Goal: Information Seeking & Learning: Learn about a topic

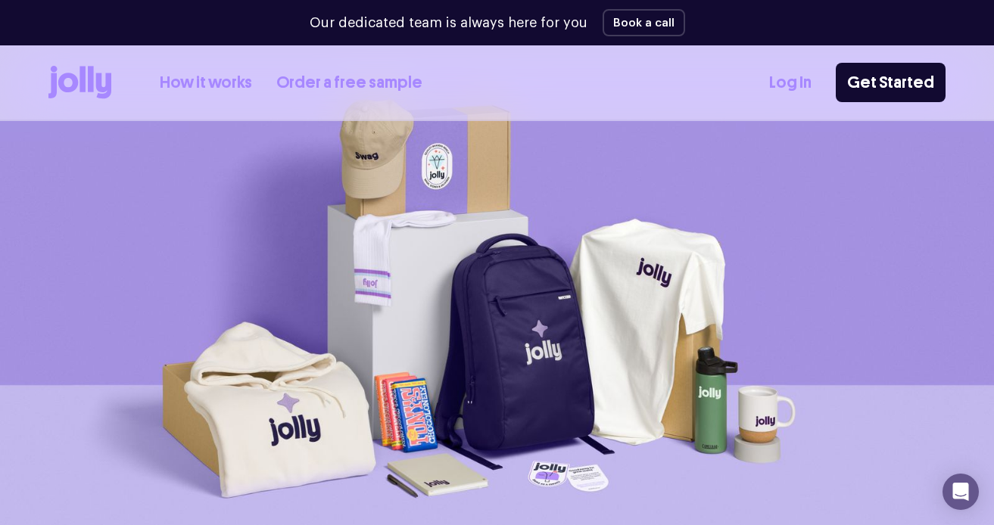
scroll to position [24, 0]
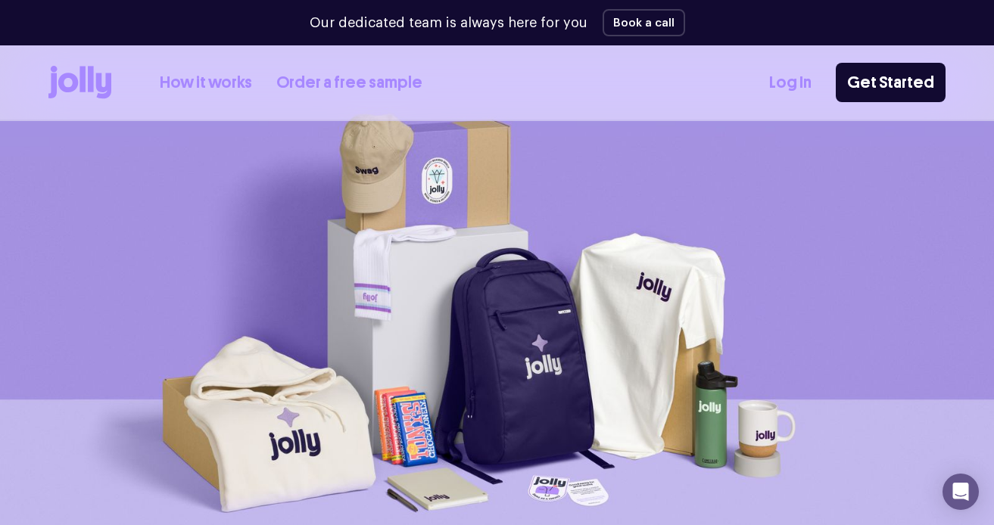
click at [213, 84] on link "How it works" at bounding box center [206, 82] width 92 height 25
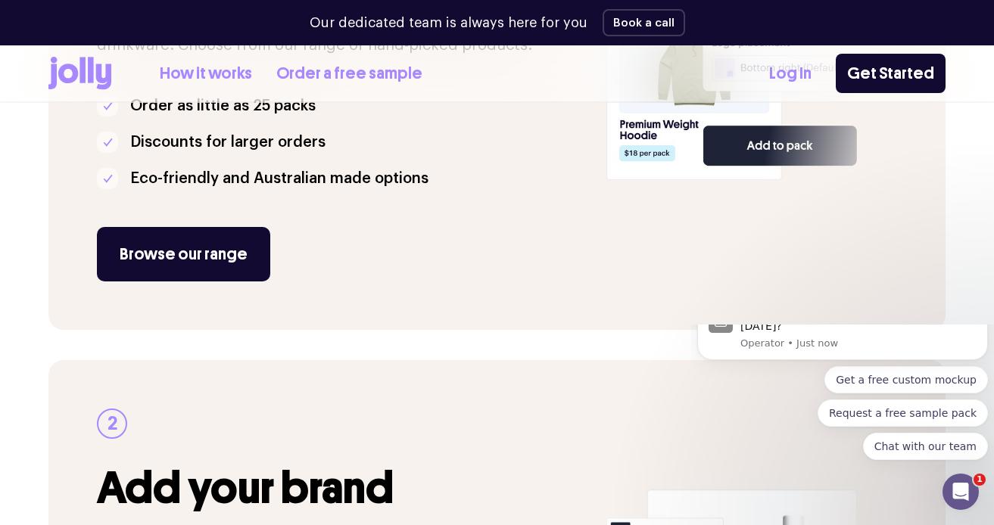
scroll to position [473, 0]
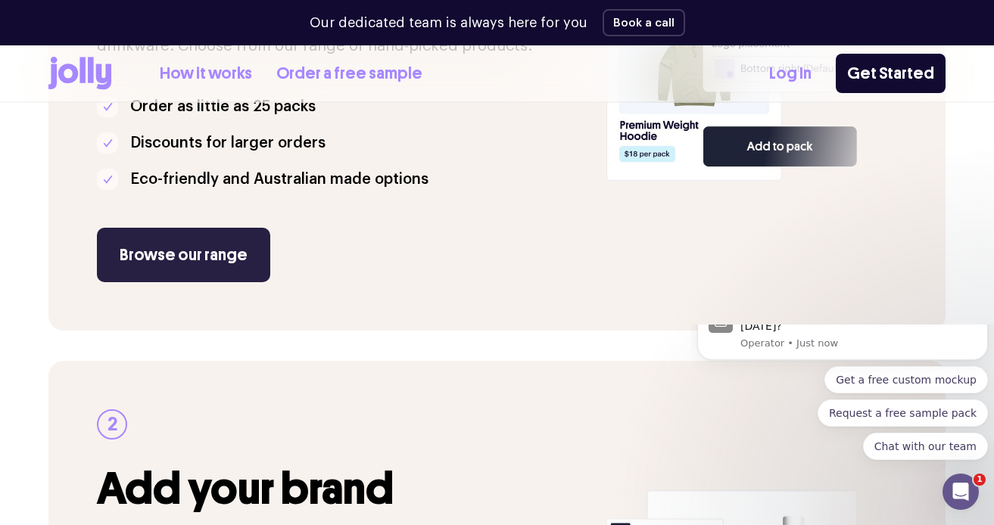
click at [192, 264] on link "Browse our range" at bounding box center [183, 255] width 173 height 54
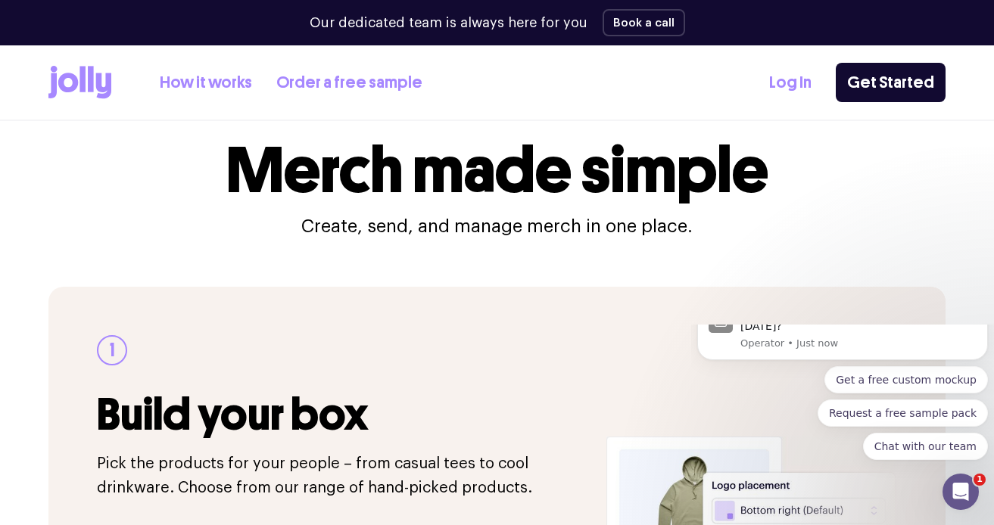
scroll to position [0, 0]
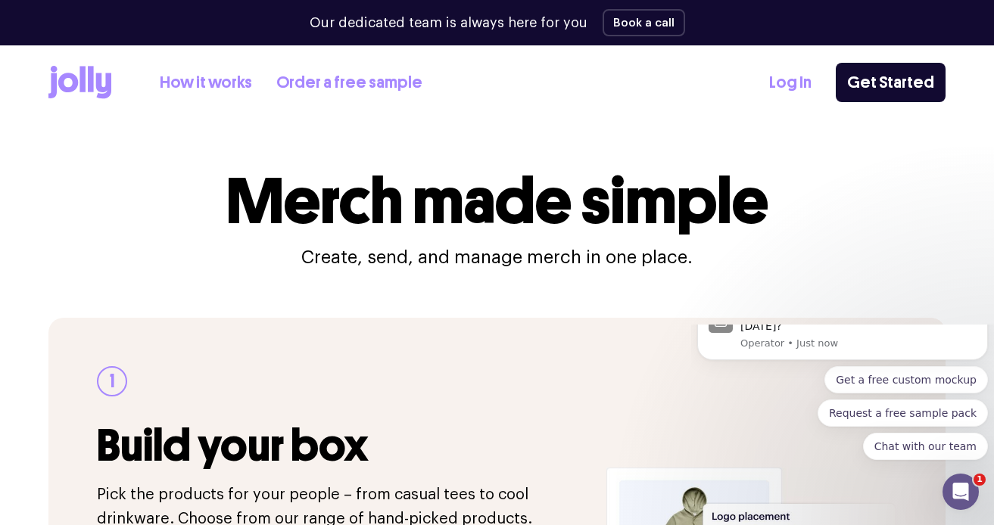
click at [363, 88] on link "Order a free sample" at bounding box center [349, 82] width 146 height 25
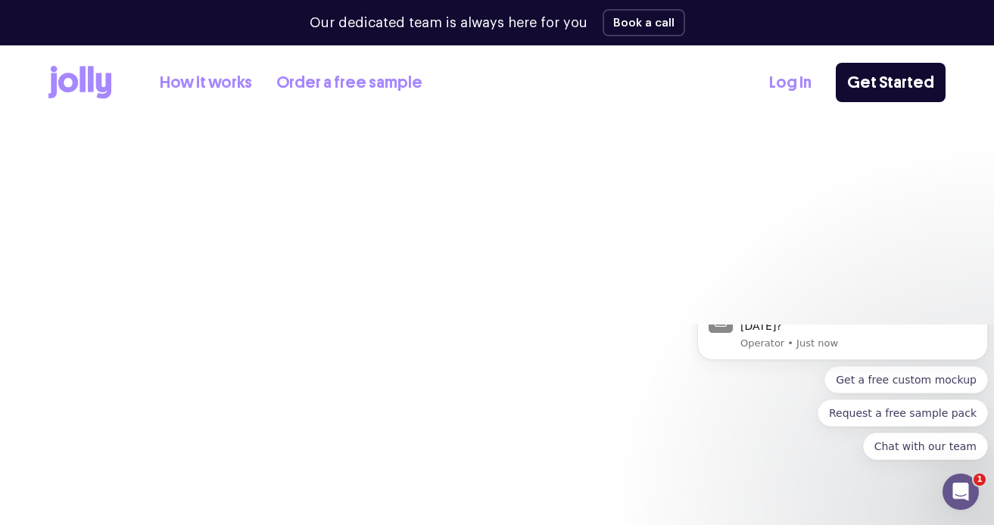
select select
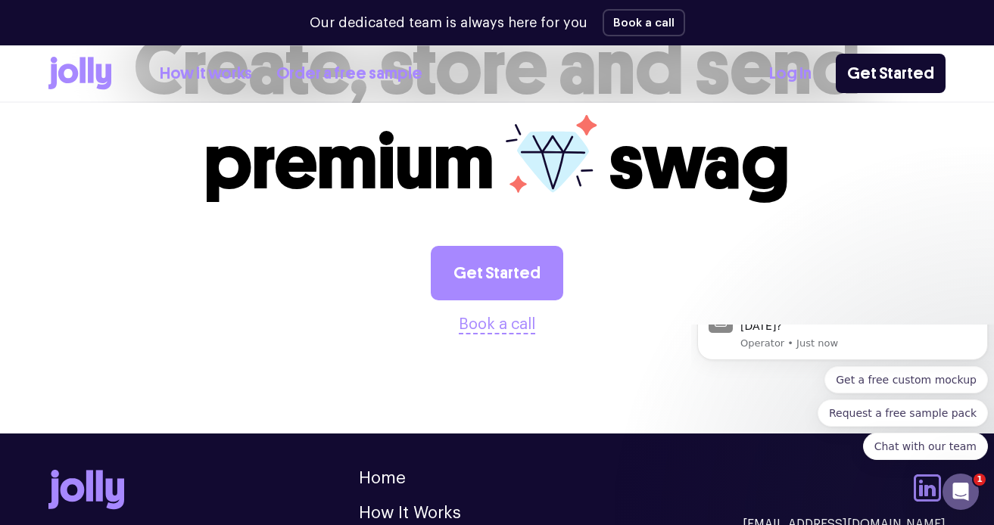
scroll to position [1705, 0]
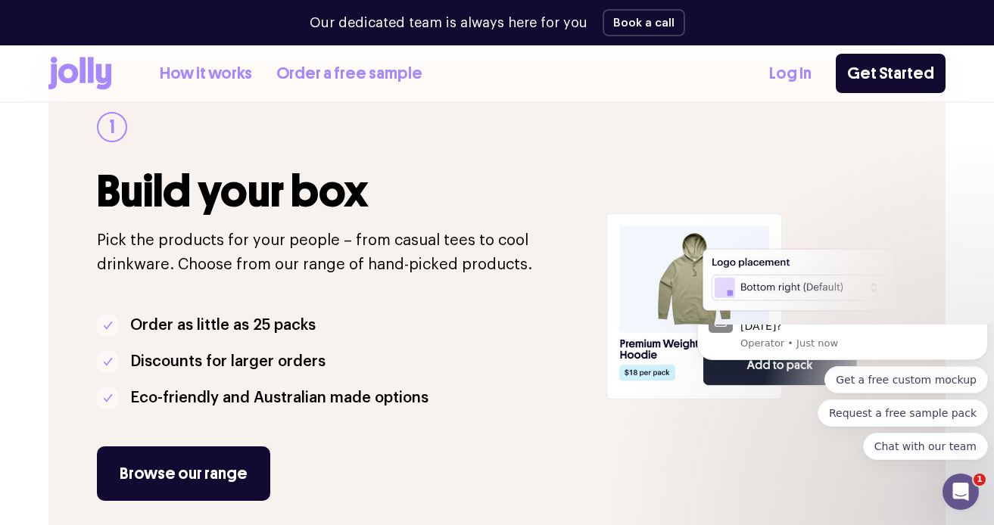
scroll to position [271, 0]
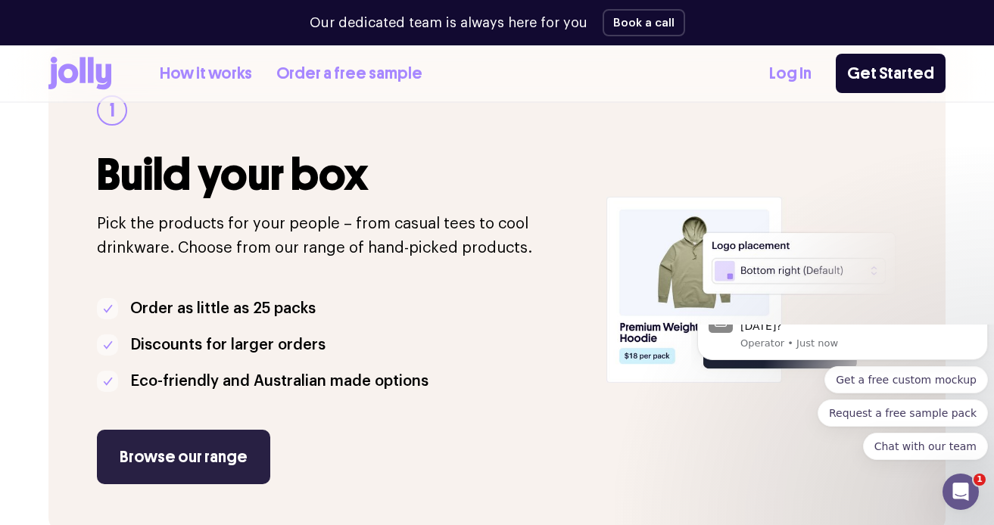
click at [223, 450] on link "Browse our range" at bounding box center [183, 457] width 173 height 54
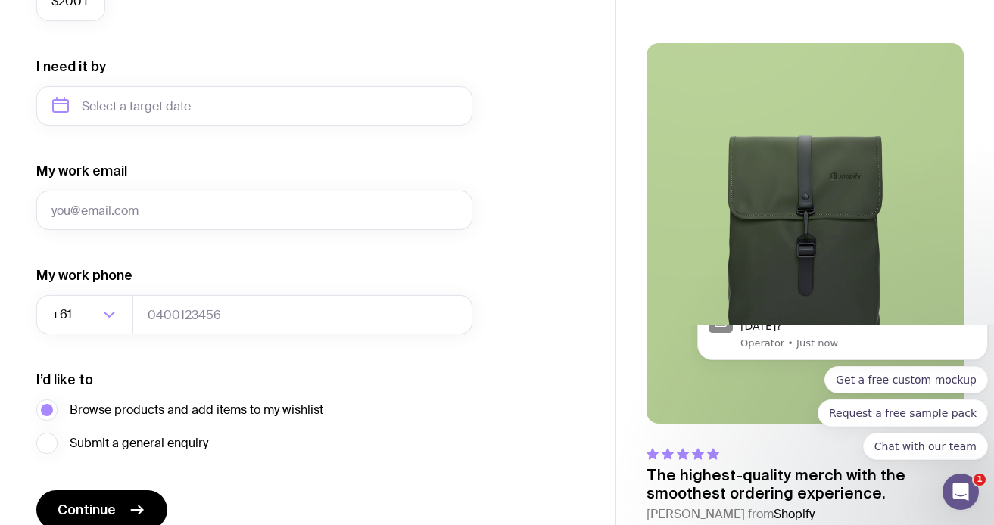
scroll to position [689, 0]
click at [969, 316] on icon "Dismiss notification" at bounding box center [968, 312] width 8 height 8
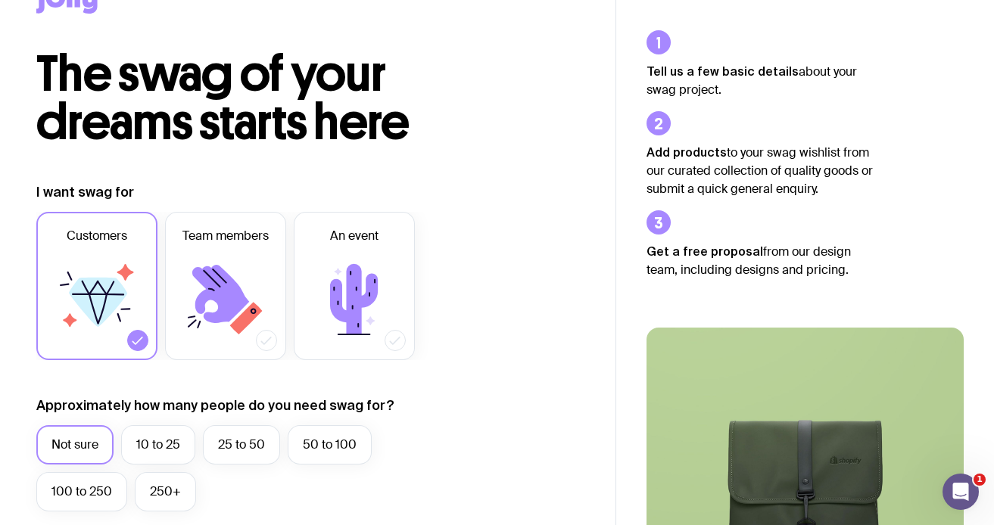
scroll to position [0, 0]
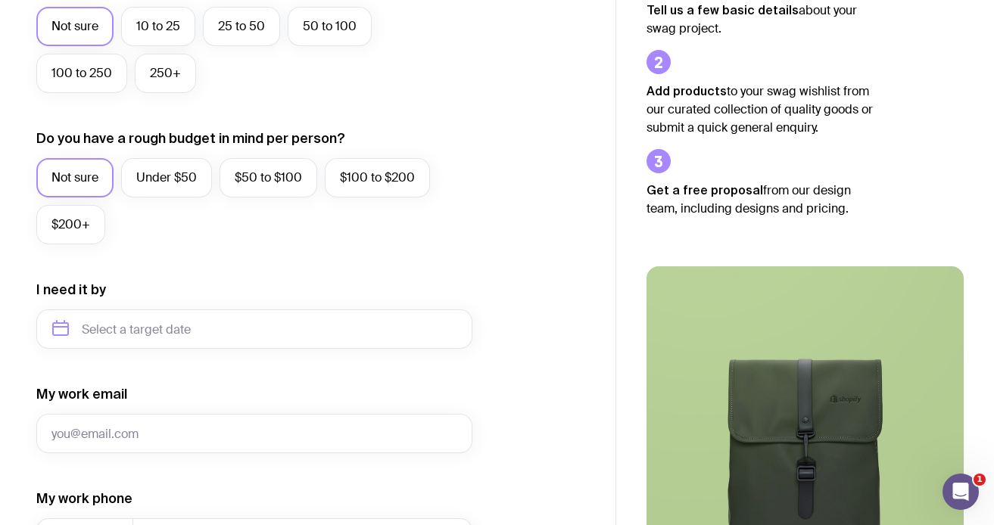
scroll to position [466, 0]
click at [254, 171] on label "$50 to $100" at bounding box center [269, 178] width 98 height 39
click at [0, 0] on input "$50 to $100" at bounding box center [0, 0] width 0 height 0
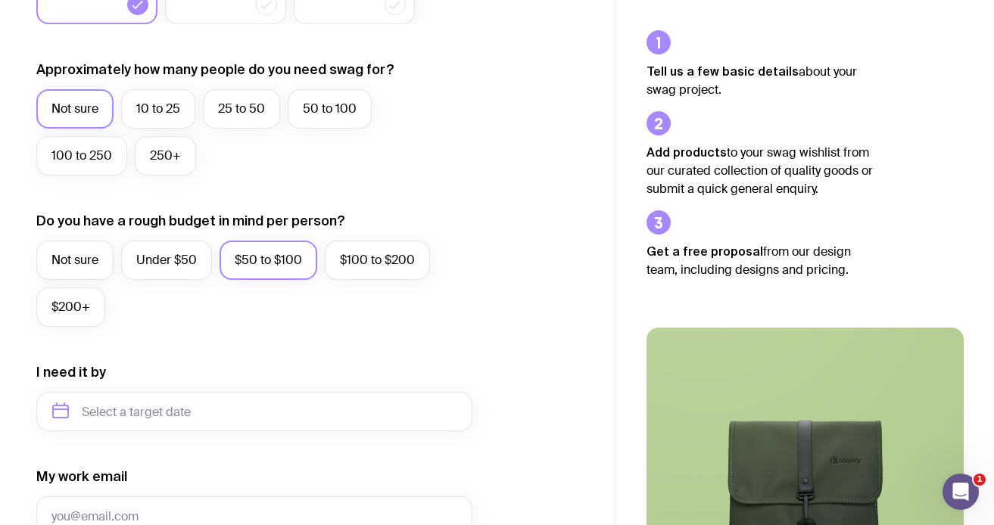
scroll to position [381, 0]
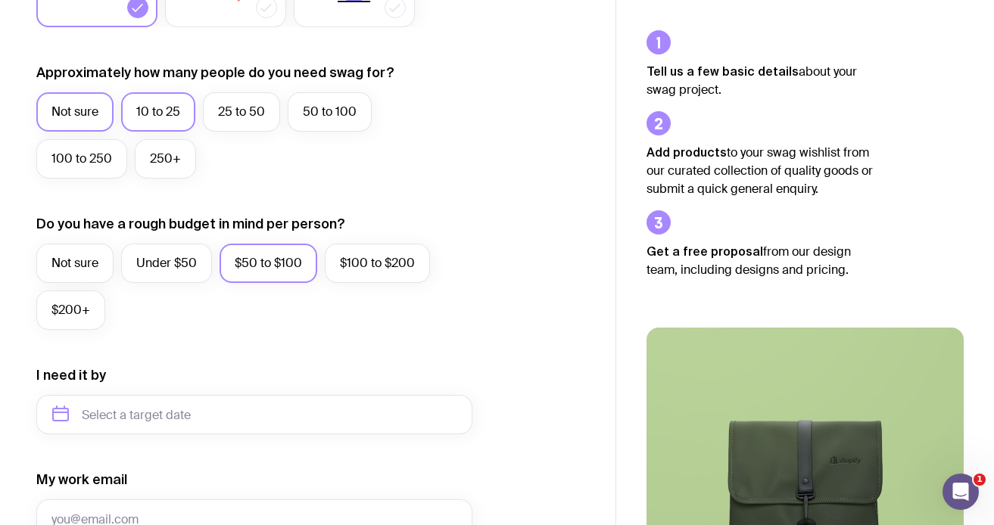
click at [169, 112] on label "10 to 25" at bounding box center [158, 111] width 74 height 39
click at [0, 0] on input "10 to 25" at bounding box center [0, 0] width 0 height 0
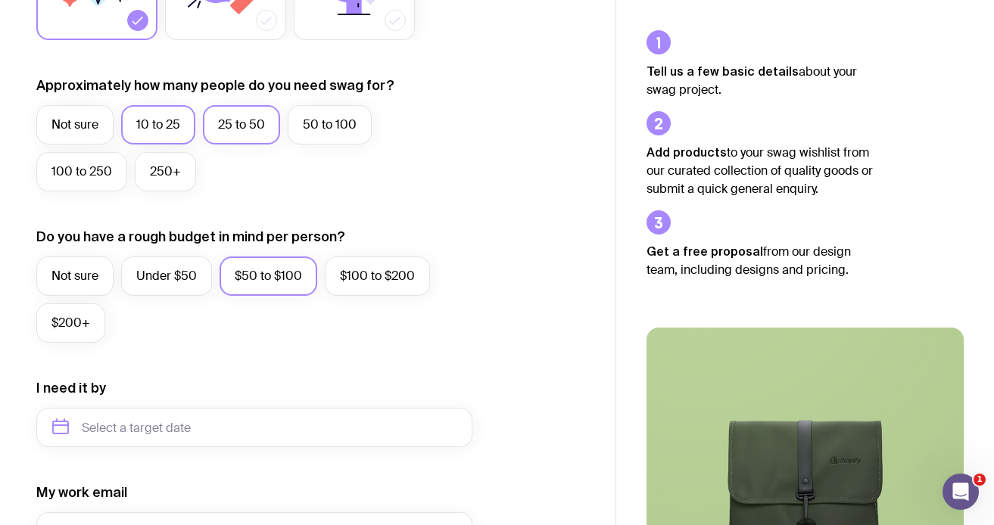
click at [257, 131] on label "25 to 50" at bounding box center [241, 124] width 77 height 39
click at [0, 0] on input "25 to 50" at bounding box center [0, 0] width 0 height 0
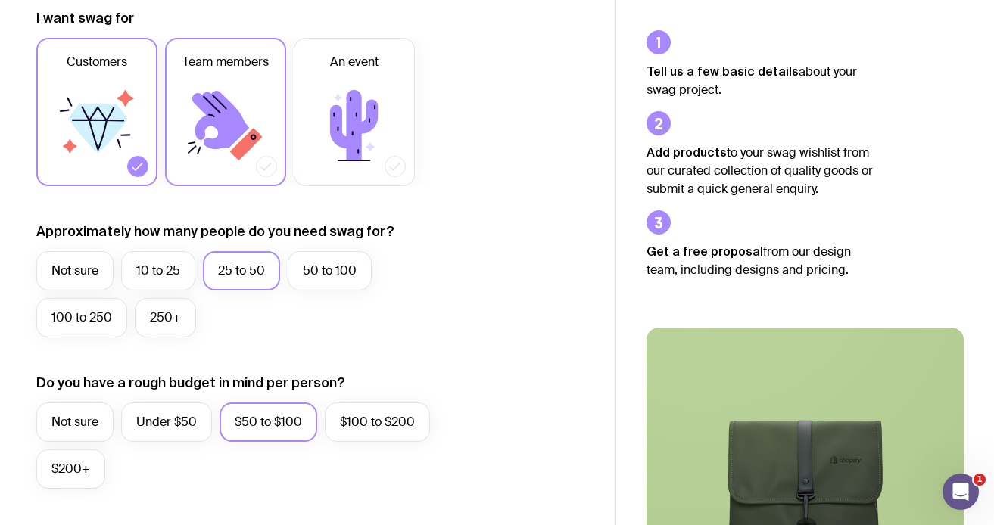
scroll to position [219, 0]
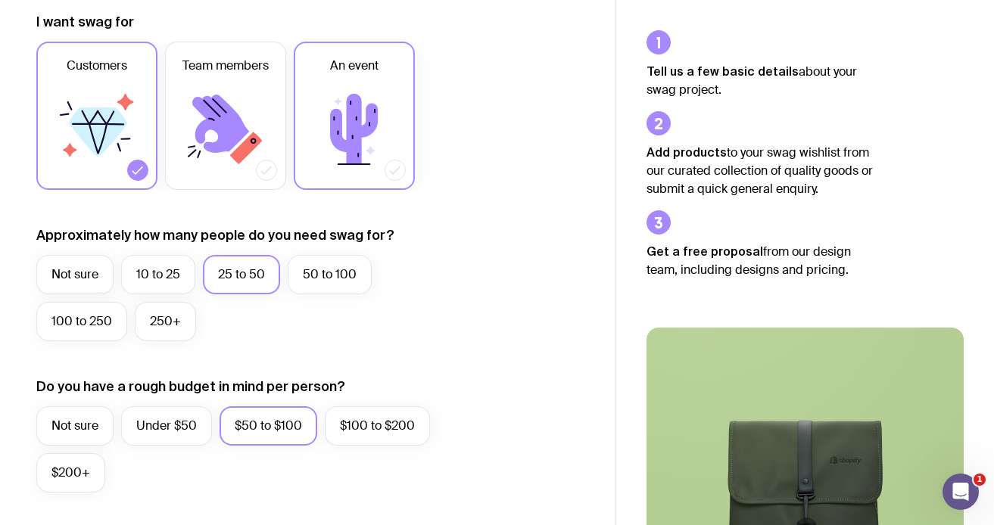
click at [322, 134] on icon at bounding box center [354, 129] width 91 height 91
click at [0, 0] on input "An event" at bounding box center [0, 0] width 0 height 0
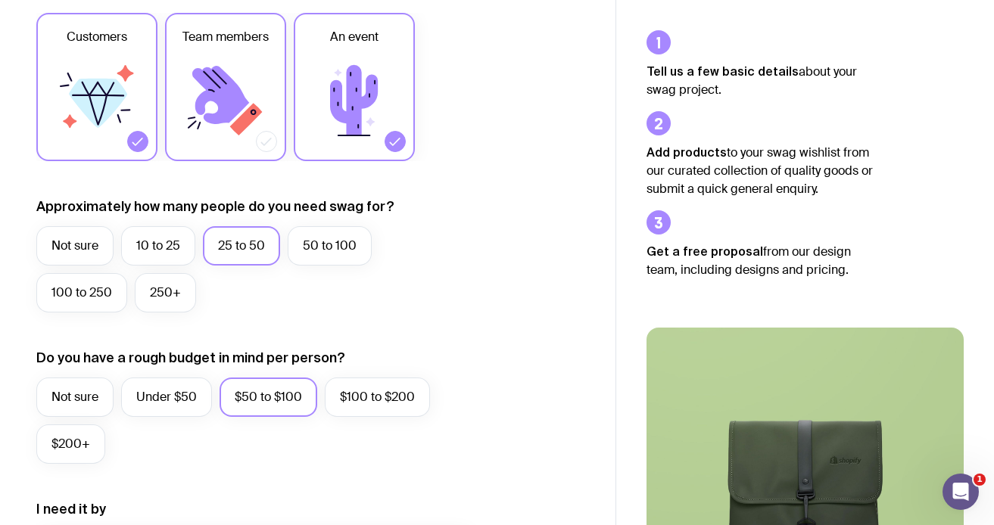
click at [245, 123] on icon at bounding box center [246, 119] width 33 height 33
click at [0, 0] on input "Team members" at bounding box center [0, 0] width 0 height 0
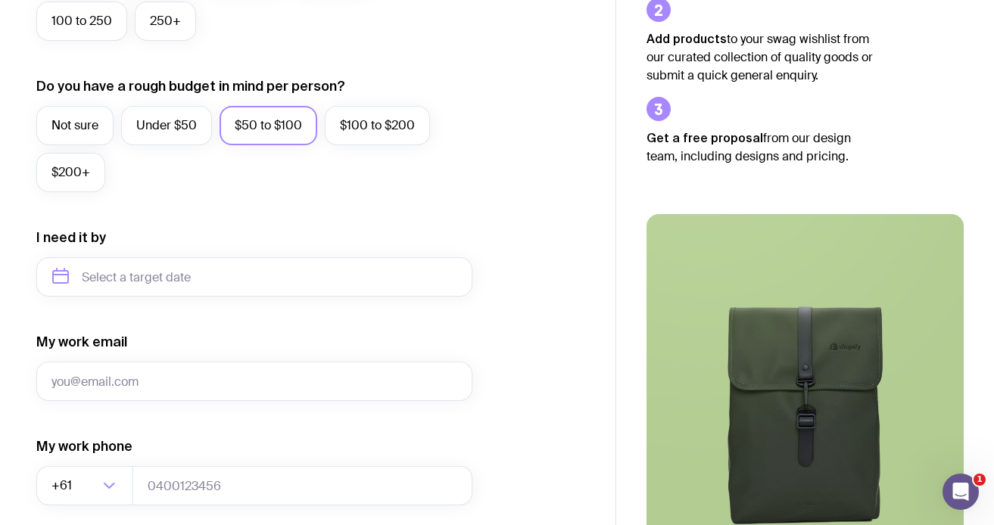
scroll to position [566, 0]
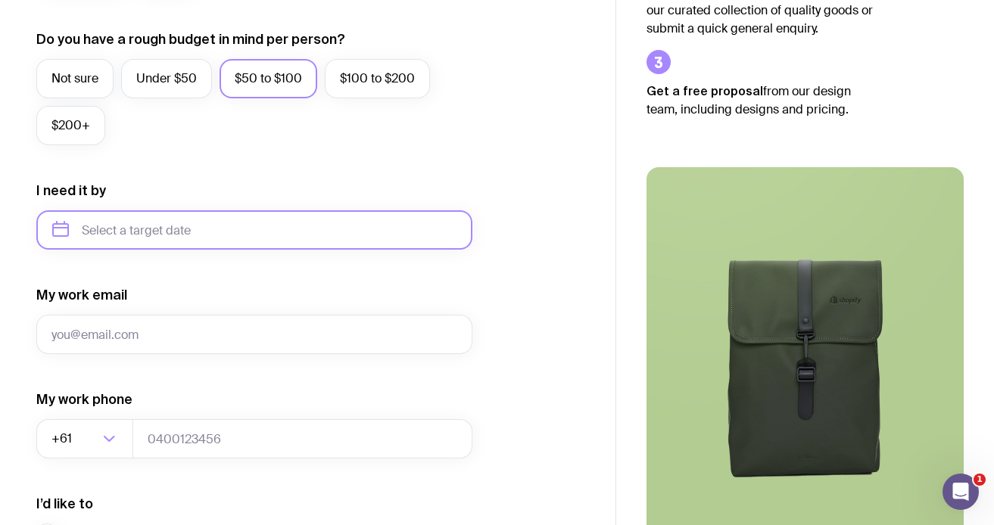
click at [165, 224] on input "text" at bounding box center [254, 229] width 436 height 39
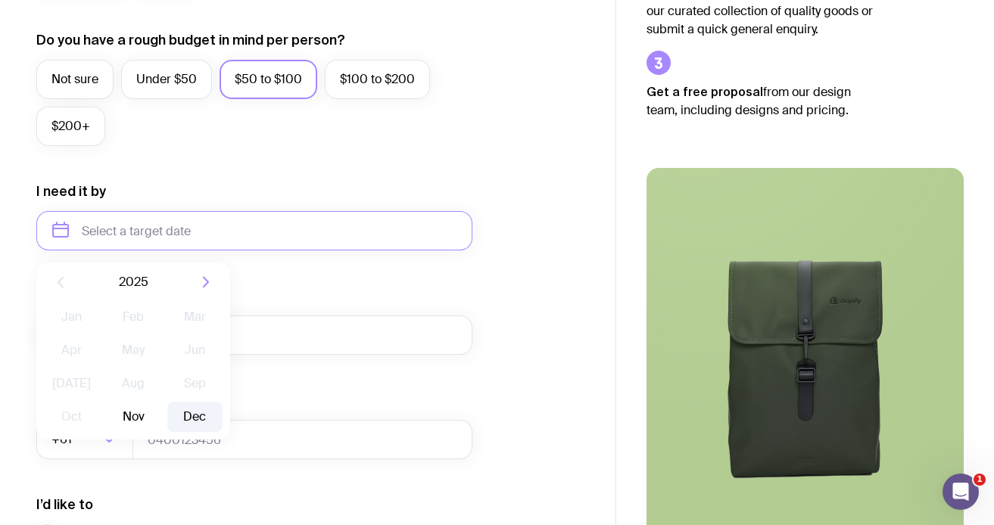
click at [198, 415] on button "Dec" at bounding box center [194, 417] width 55 height 30
type input "December 2025"
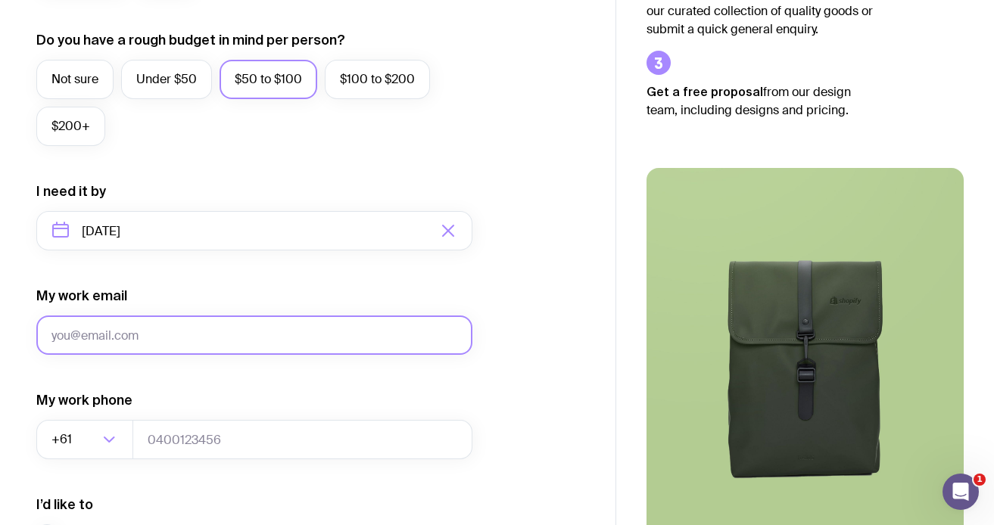
click at [159, 337] on input "My work email" at bounding box center [254, 335] width 436 height 39
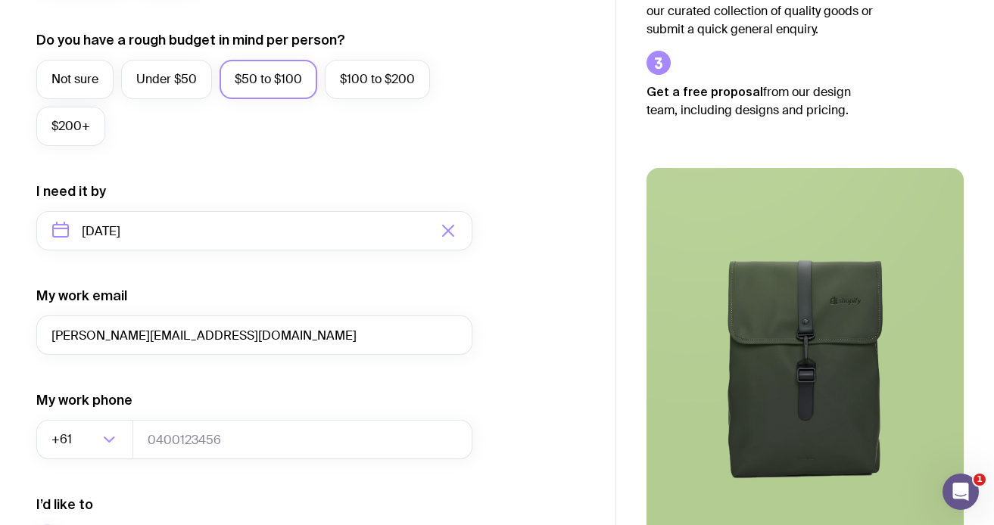
type input "tagle.aep@icloud.com"
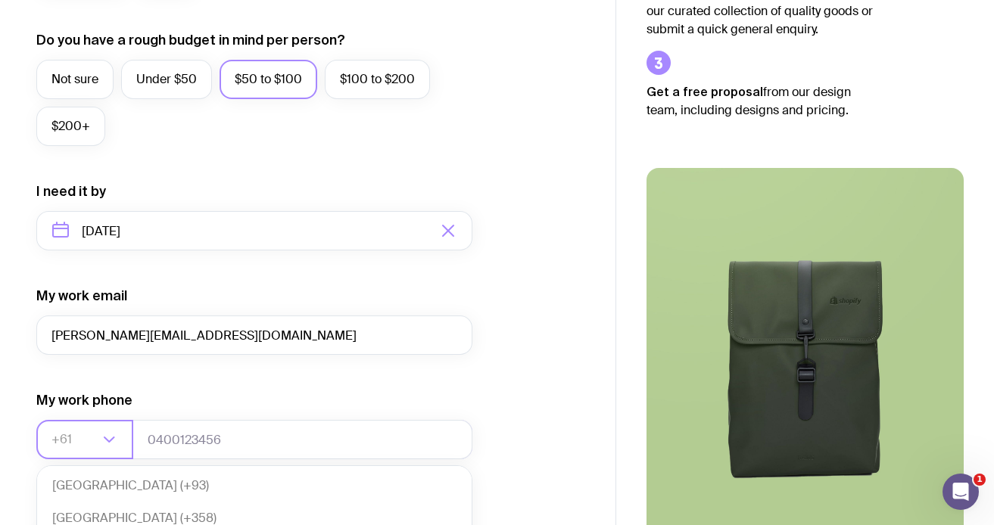
click at [92, 432] on input "Search for option" at bounding box center [74, 439] width 47 height 39
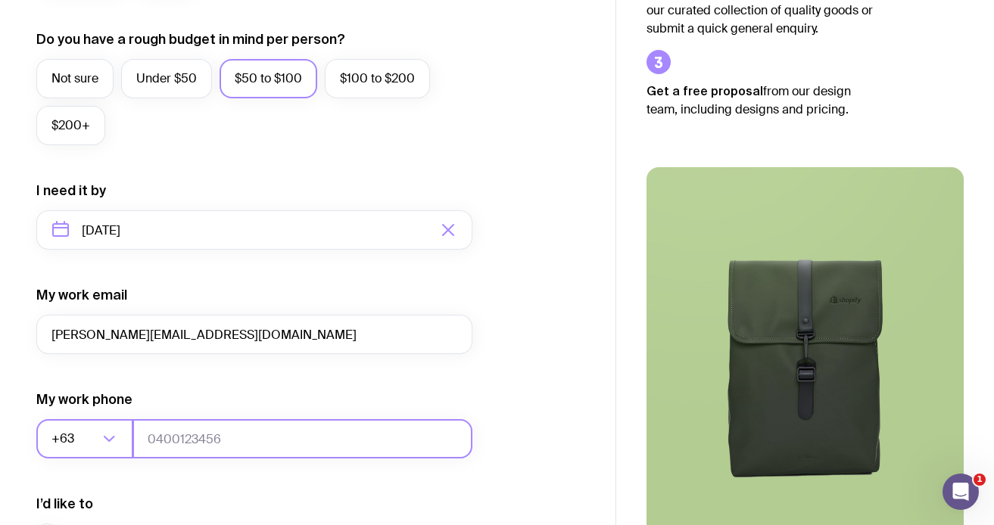
click at [215, 427] on input "tel" at bounding box center [302, 438] width 340 height 39
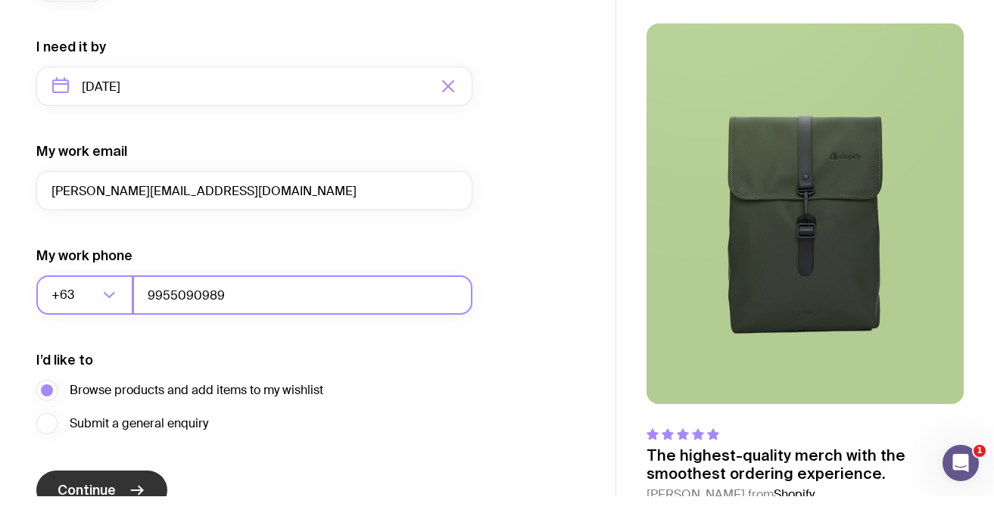
scroll to position [727, 0]
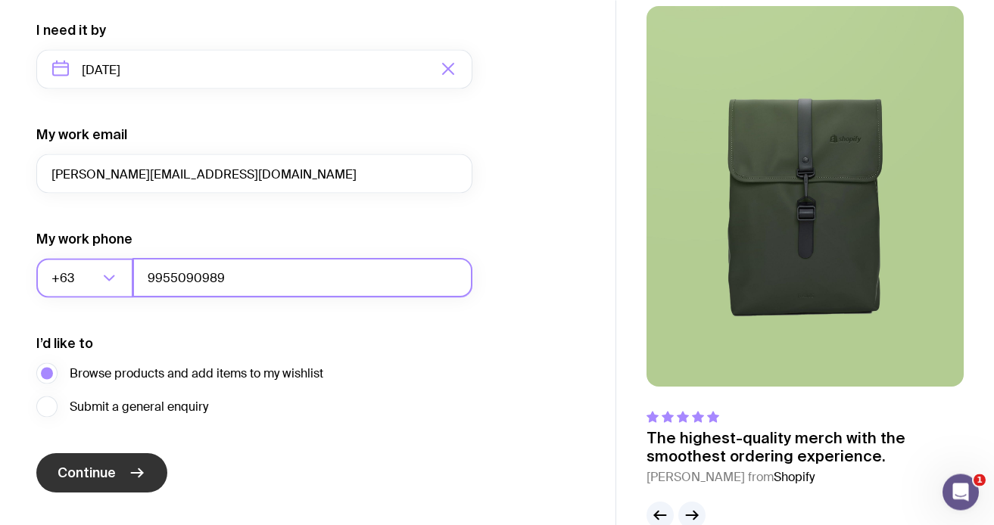
type input "9955090989"
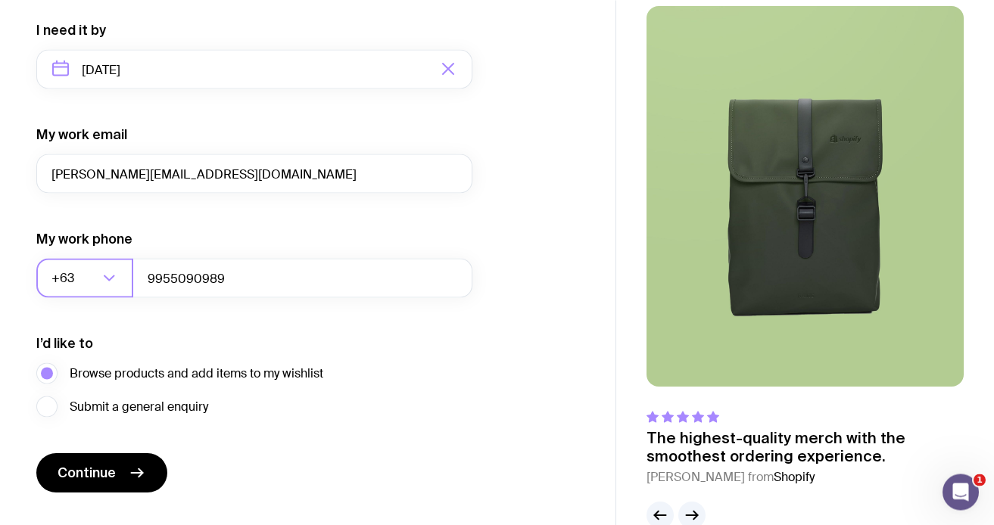
scroll to position [689, 0]
drag, startPoint x: 111, startPoint y: 468, endPoint x: 111, endPoint y: 430, distance: 37.8
click at [111, 468] on form "I want swag for Customers Team members An event Approximately how many people d…" at bounding box center [254, 37] width 436 height 989
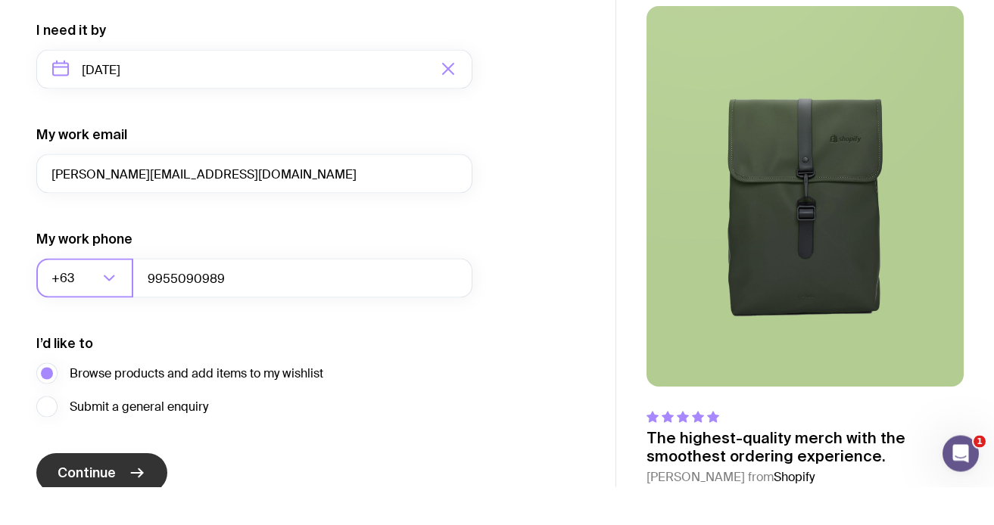
click at [142, 510] on g "submit" at bounding box center [137, 512] width 11 height 8
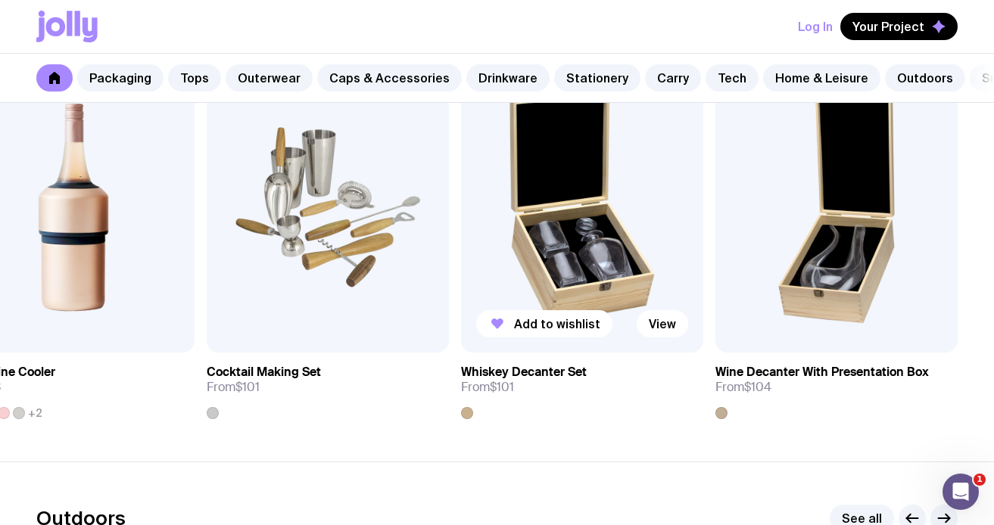
scroll to position [4028, 0]
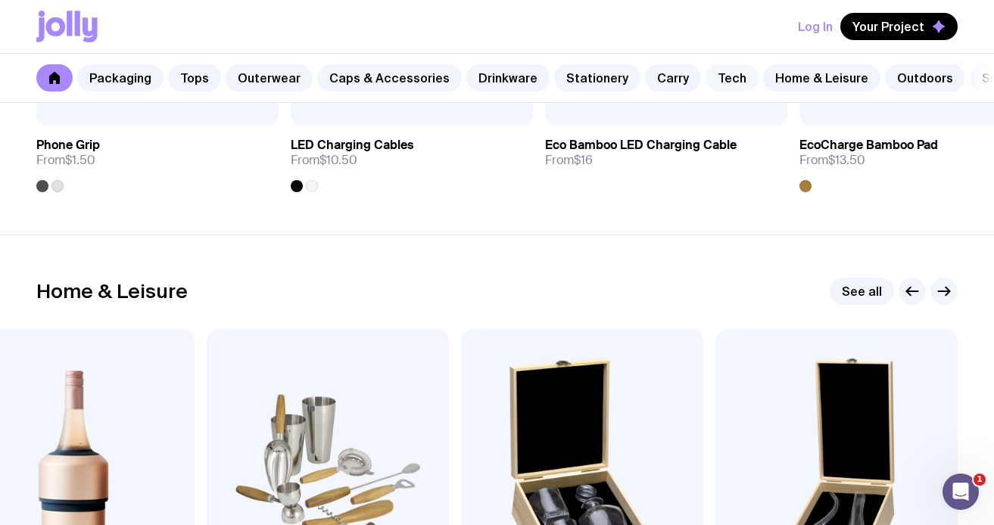
click at [715, 76] on link "Tech" at bounding box center [731, 77] width 53 height 27
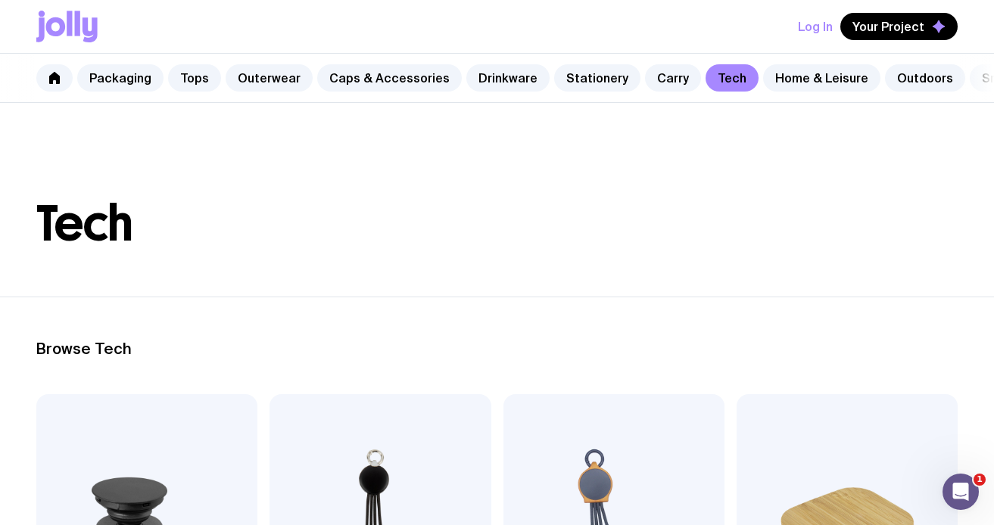
drag, startPoint x: 980, startPoint y: 347, endPoint x: -1, endPoint y: -1, distance: 1040.9
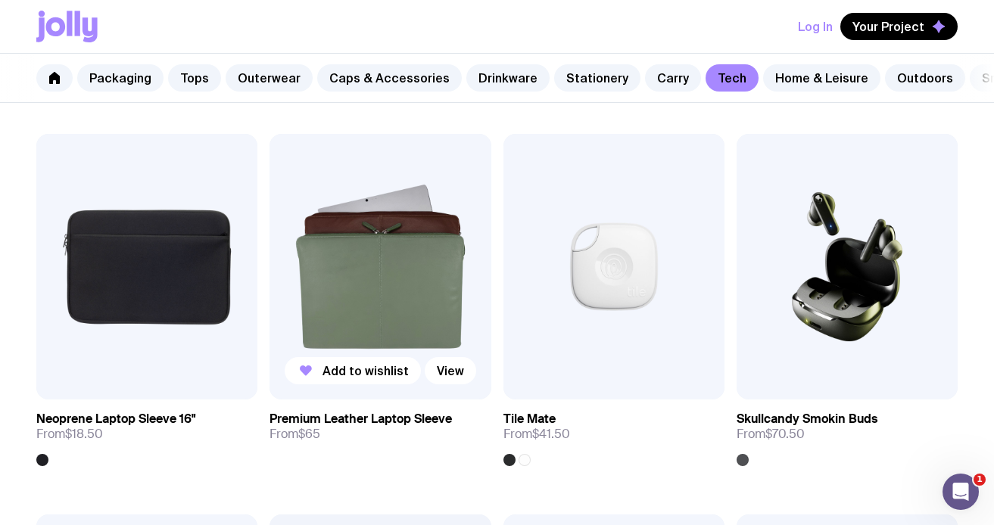
scroll to position [2164, 0]
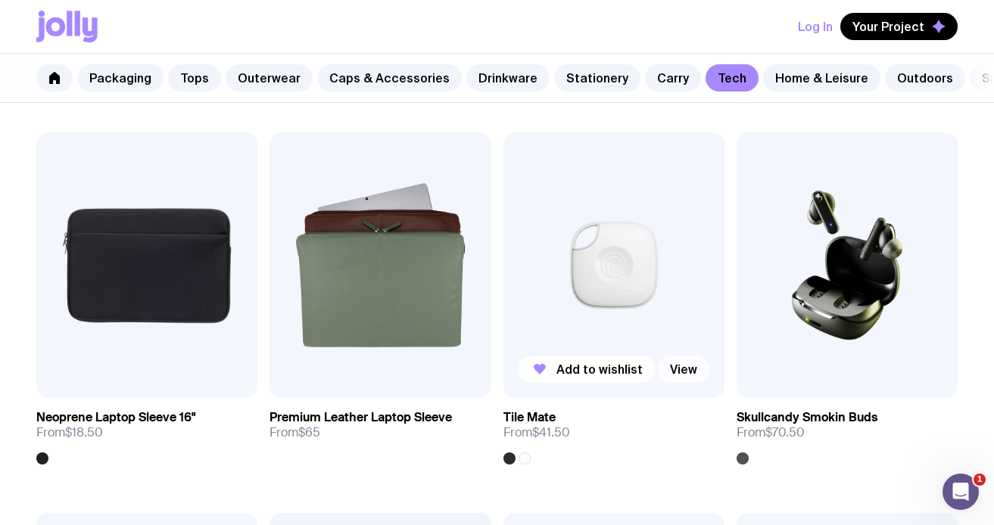
click at [674, 368] on link "View" at bounding box center [683, 369] width 51 height 27
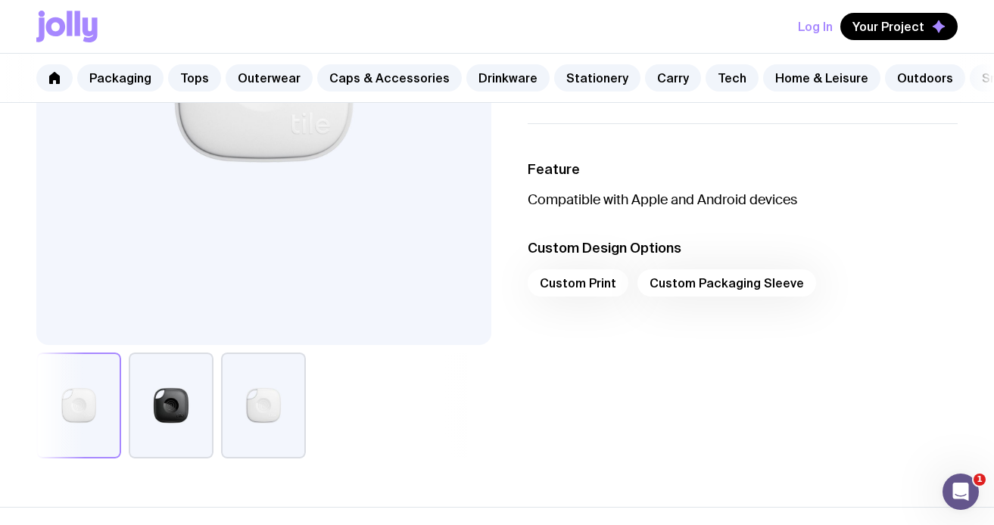
scroll to position [327, 0]
click at [596, 288] on div "Custom Print Custom Packaging Sleeve" at bounding box center [743, 288] width 431 height 36
click at [736, 279] on div "Custom Print Custom Packaging Sleeve" at bounding box center [743, 288] width 431 height 36
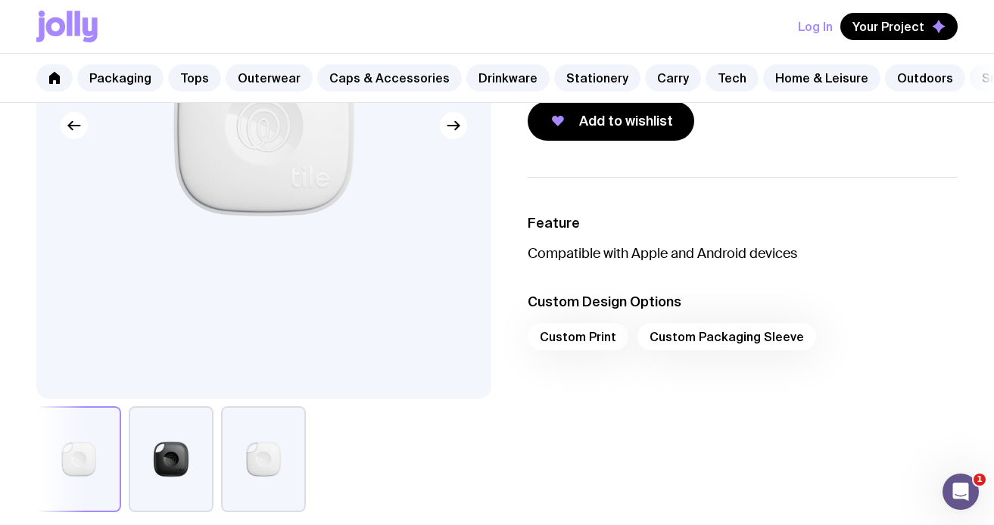
scroll to position [265, 0]
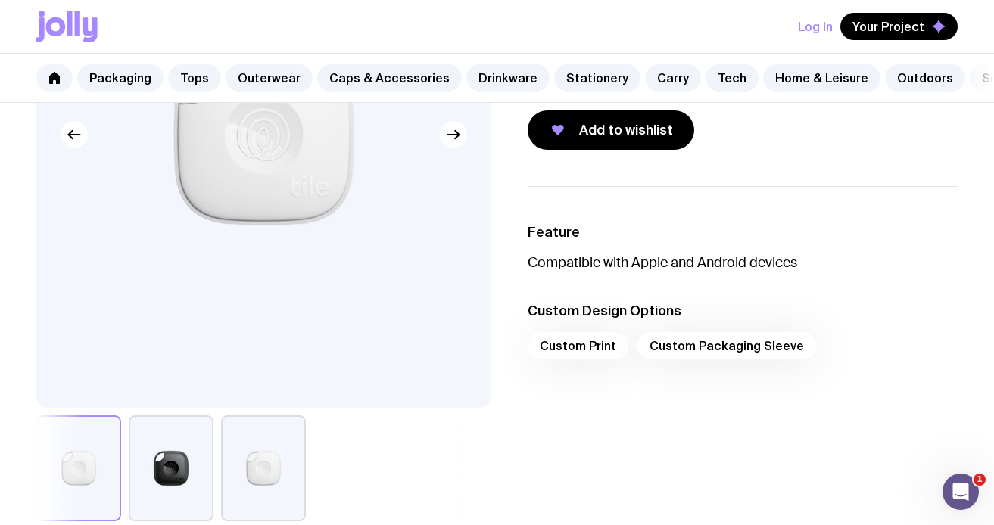
click at [575, 350] on div "Custom Print Custom Packaging Sleeve" at bounding box center [743, 350] width 431 height 36
click at [734, 362] on div "Custom Print Custom Packaging Sleeve" at bounding box center [743, 350] width 431 height 36
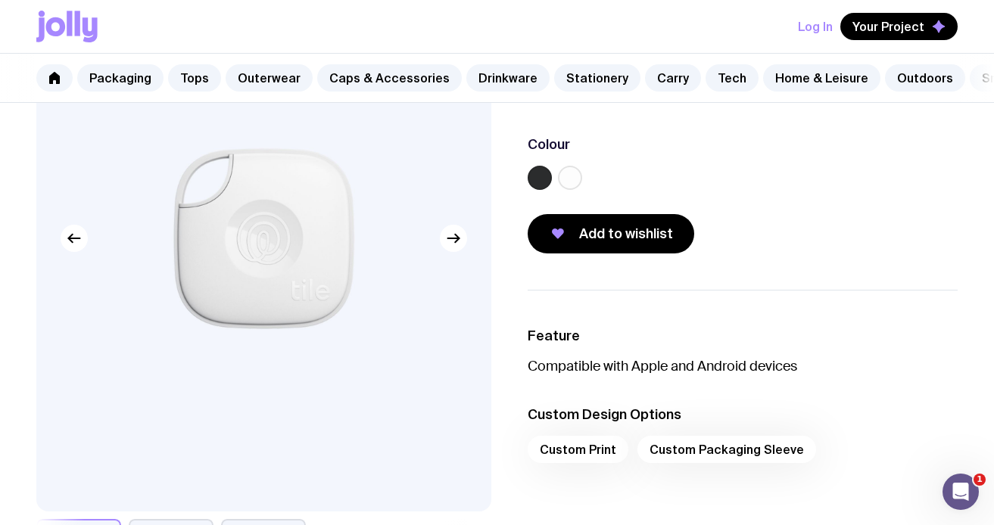
scroll to position [153, 0]
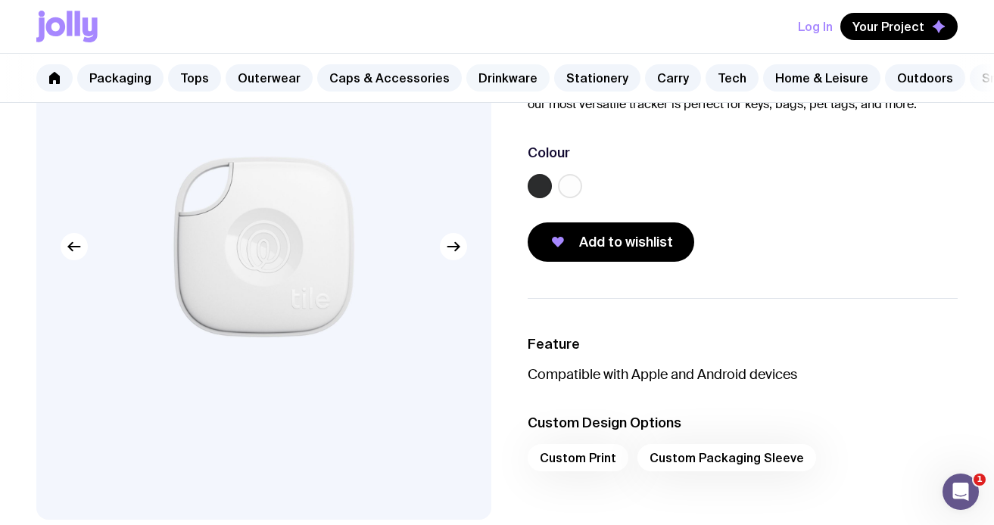
drag, startPoint x: 991, startPoint y: 385, endPoint x: 484, endPoint y: 83, distance: 590.0
click at [0, 0] on html "Log In Your Project Packaging Tops Outerwear Caps & Accessories Drinkware Stati…" at bounding box center [497, 109] width 994 height 525
click at [484, 83] on link "Drinkware" at bounding box center [507, 77] width 83 height 27
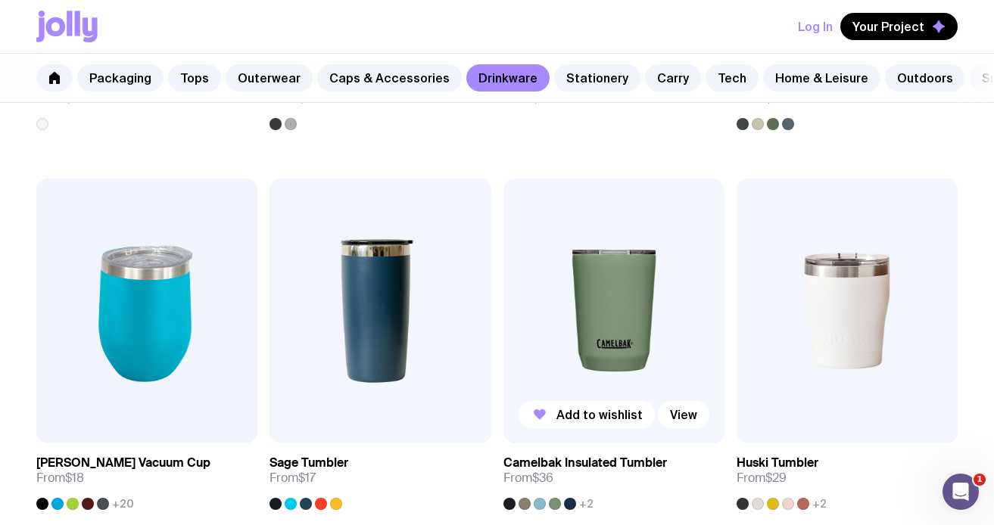
click at [570, 322] on img at bounding box center [613, 312] width 221 height 266
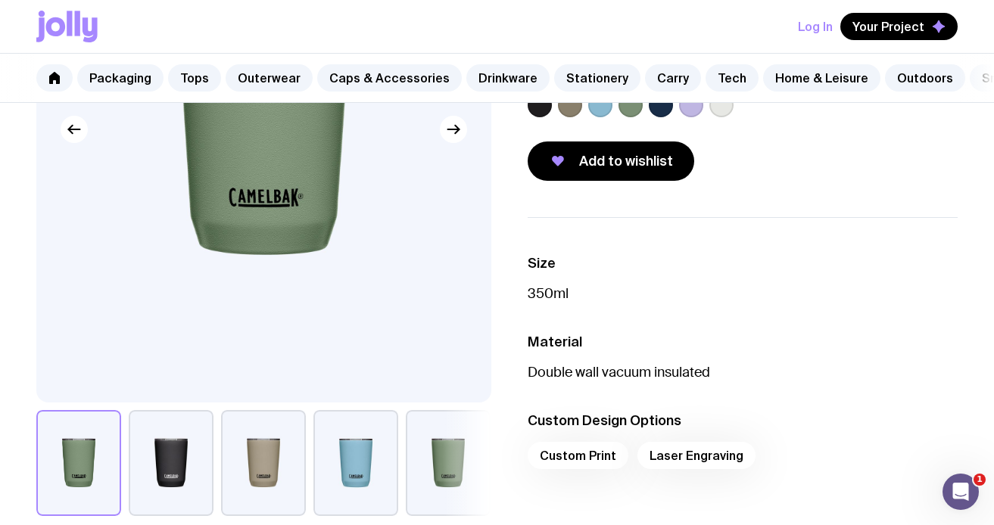
scroll to position [271, 0]
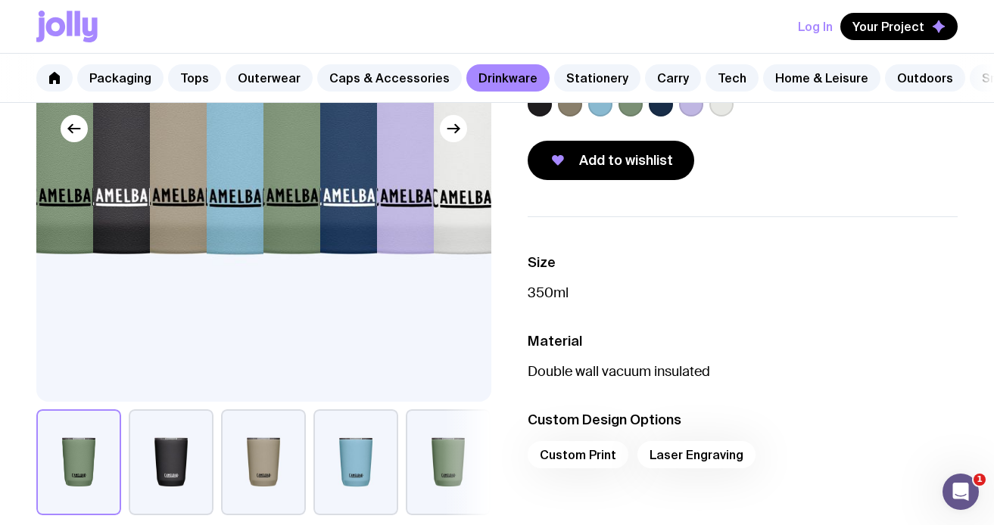
scroll to position [596, 0]
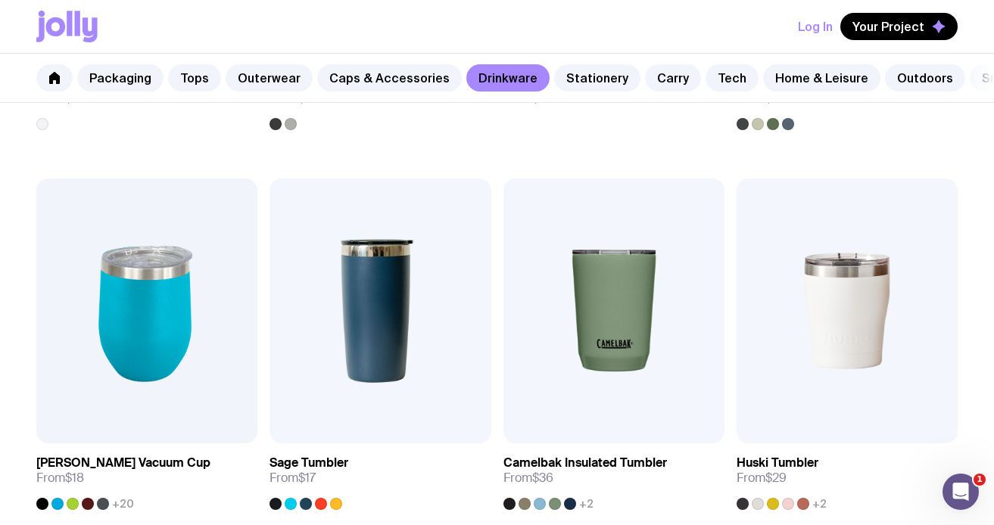
drag, startPoint x: 248, startPoint y: 322, endPoint x: 350, endPoint y: 155, distance: 195.4
click at [204, 86] on link "Tops" at bounding box center [194, 77] width 53 height 27
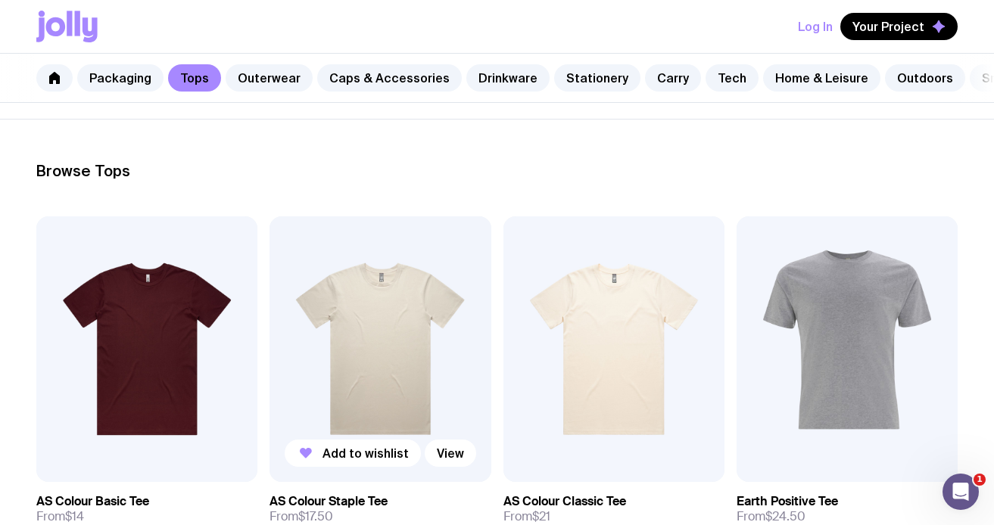
scroll to position [169, 0]
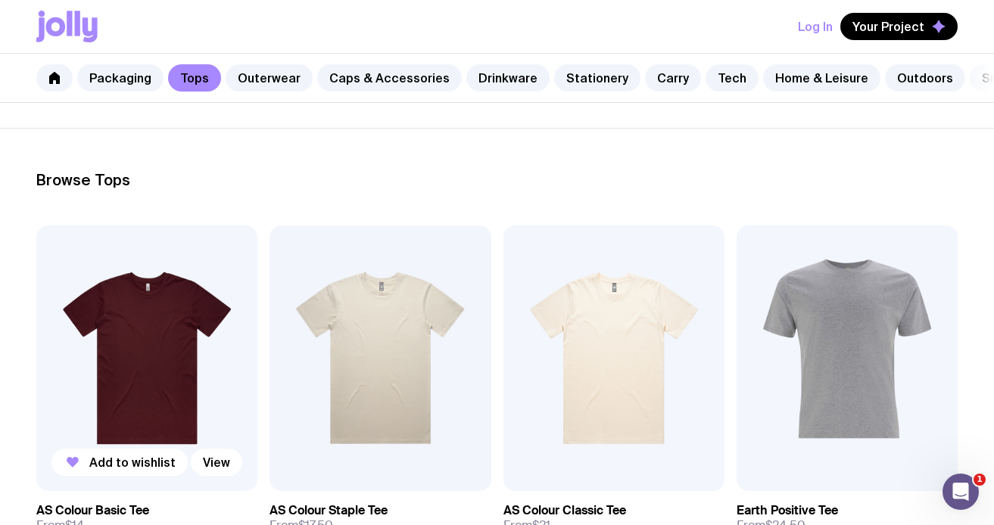
click at [188, 336] on img at bounding box center [146, 359] width 221 height 266
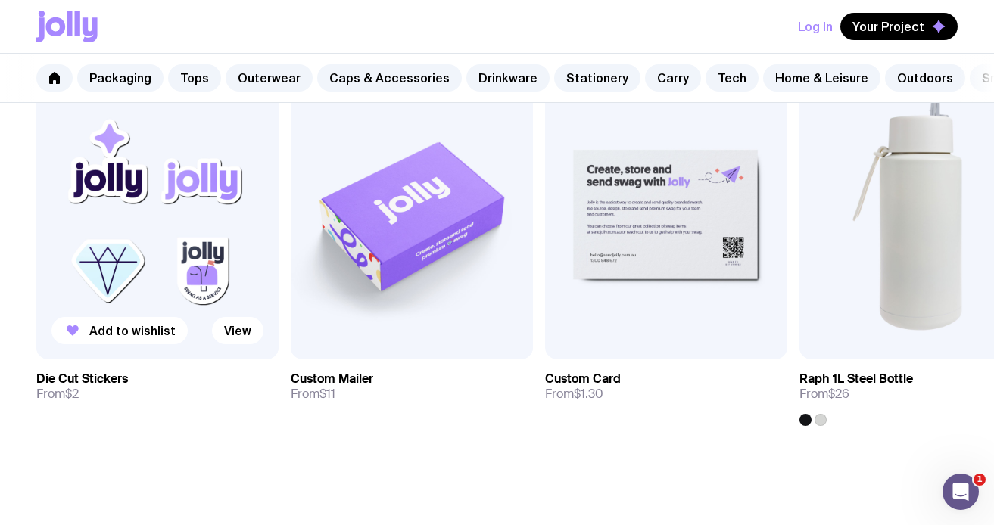
scroll to position [926, 0]
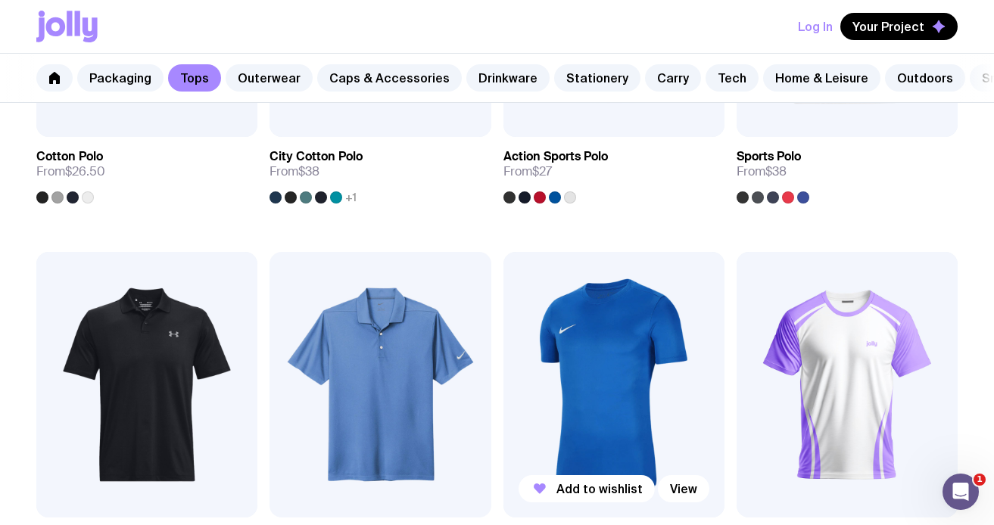
scroll to position [932, 0]
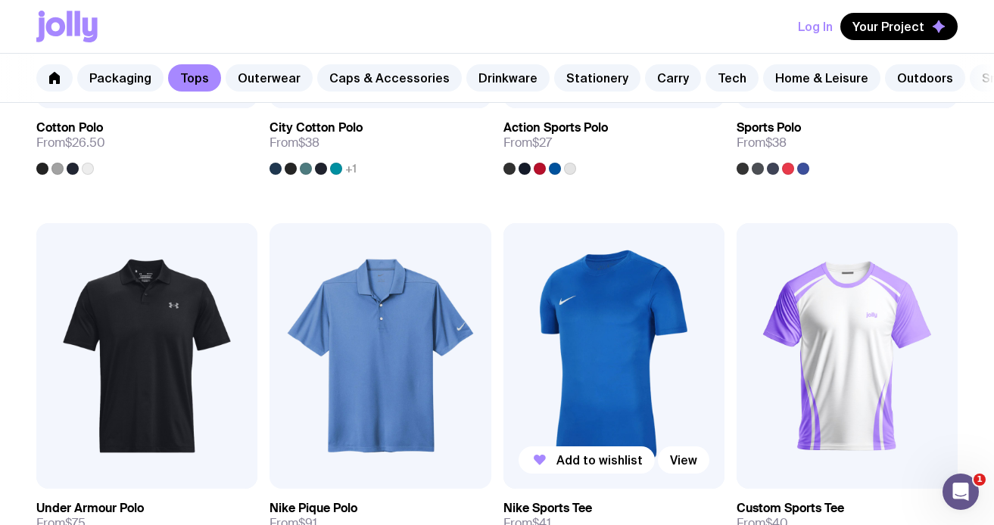
click at [591, 291] on img at bounding box center [613, 356] width 221 height 266
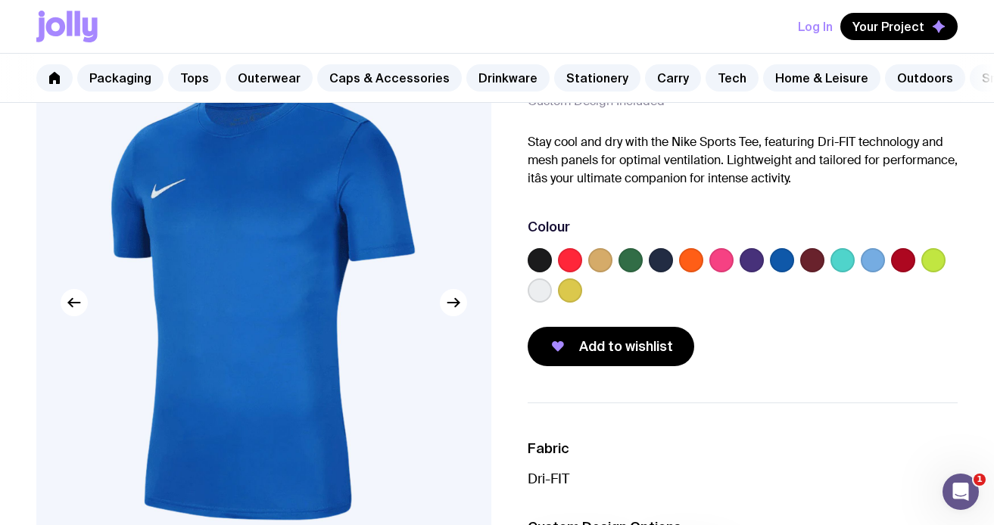
scroll to position [110, 0]
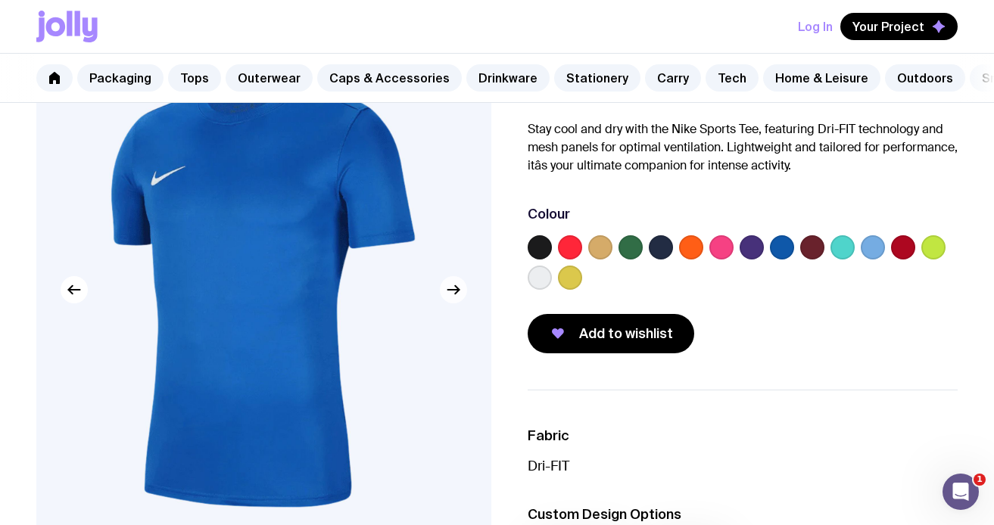
click at [447, 282] on icon "button" at bounding box center [453, 290] width 18 height 18
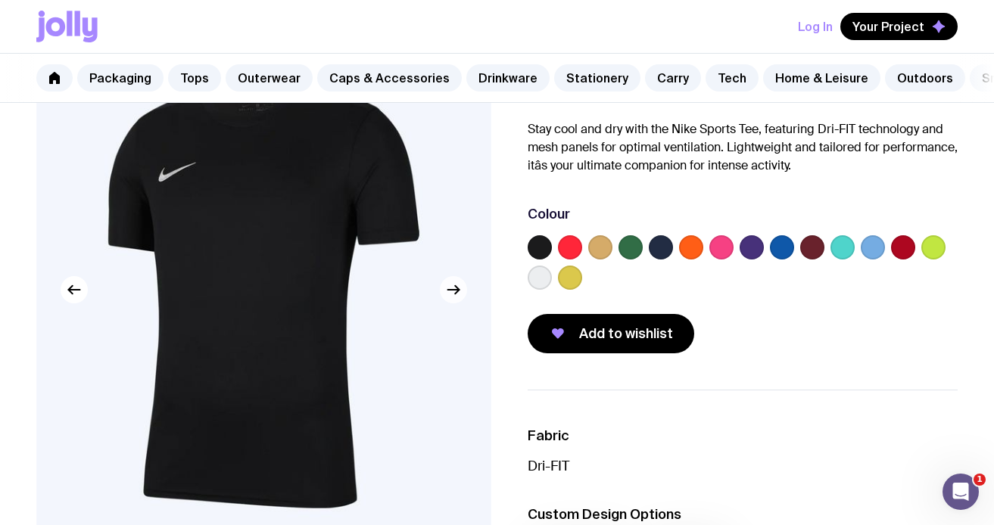
click at [450, 290] on icon "button" at bounding box center [452, 290] width 11 height 0
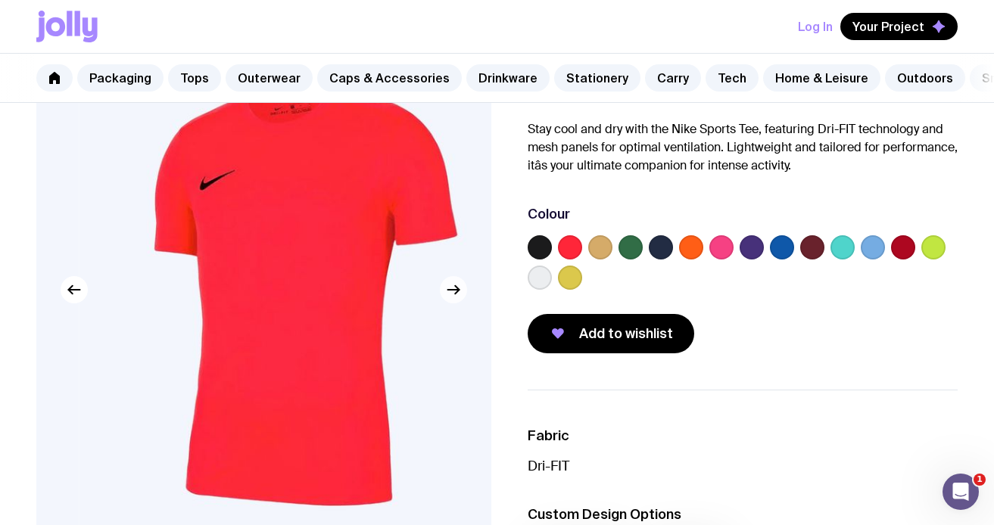
click at [450, 290] on icon "button" at bounding box center [452, 290] width 11 height 0
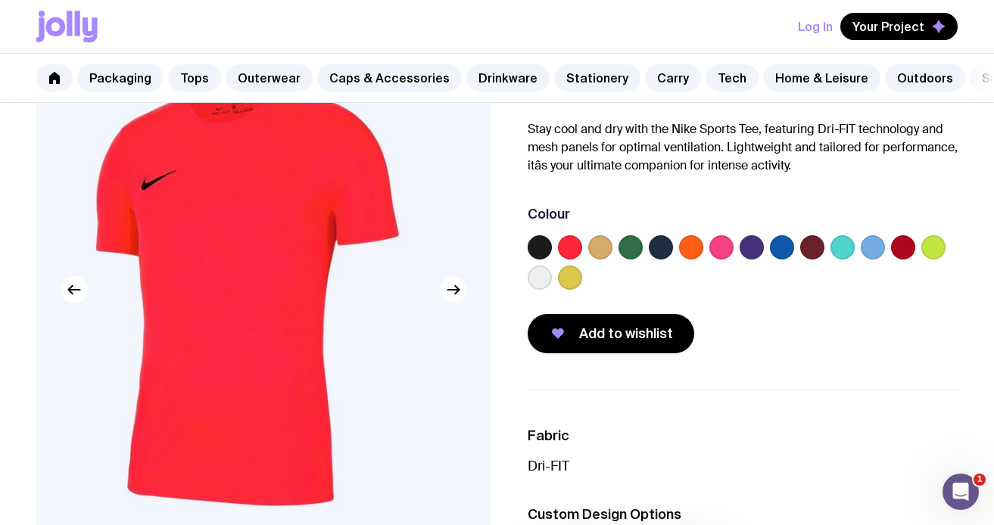
click at [450, 290] on icon "button" at bounding box center [452, 290] width 11 height 0
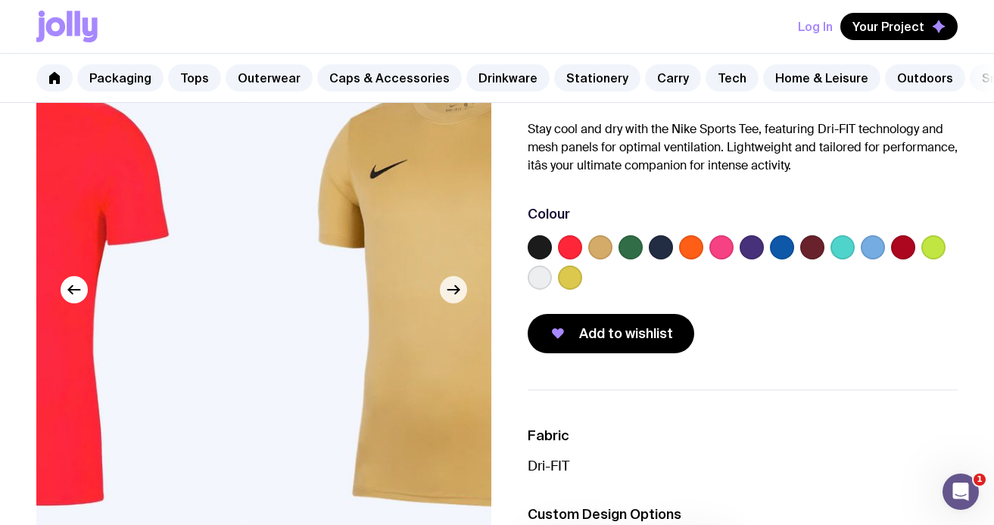
click at [450, 290] on icon "button" at bounding box center [452, 290] width 11 height 0
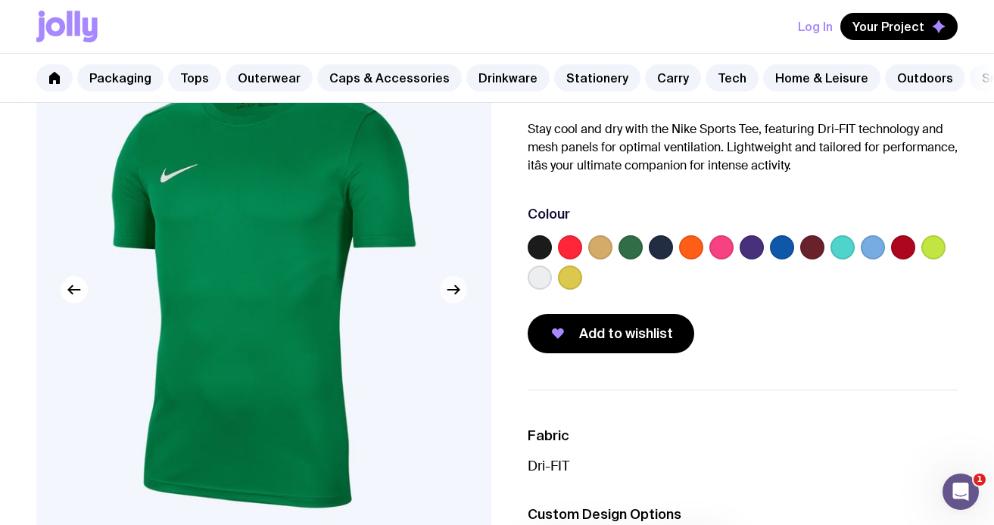
click at [450, 290] on icon "button" at bounding box center [452, 290] width 11 height 0
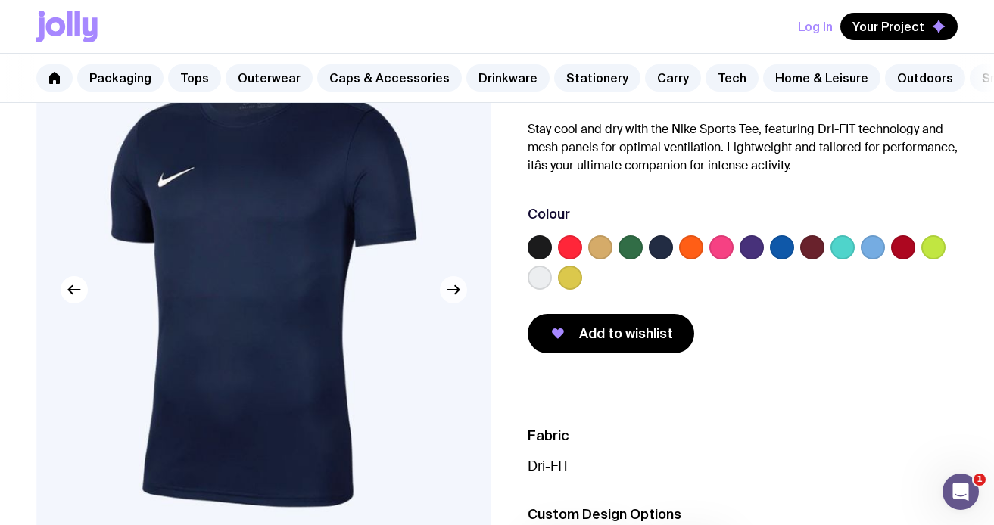
click at [450, 290] on icon "button" at bounding box center [452, 290] width 11 height 0
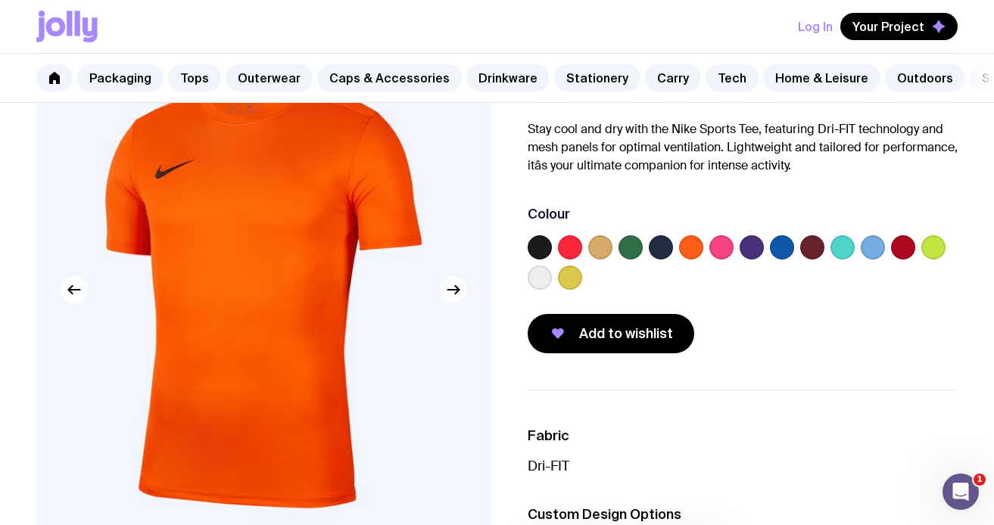
click at [450, 290] on icon "button" at bounding box center [452, 290] width 11 height 0
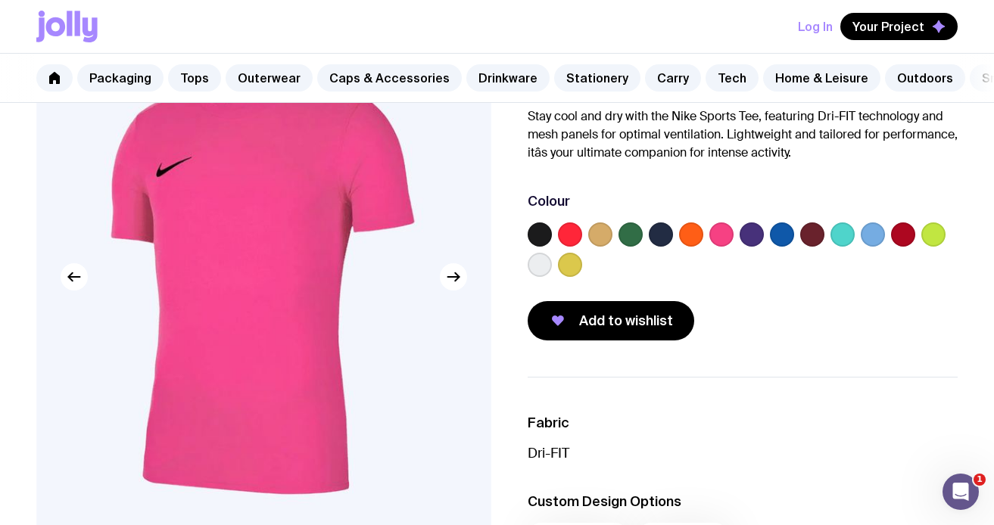
scroll to position [119, 0]
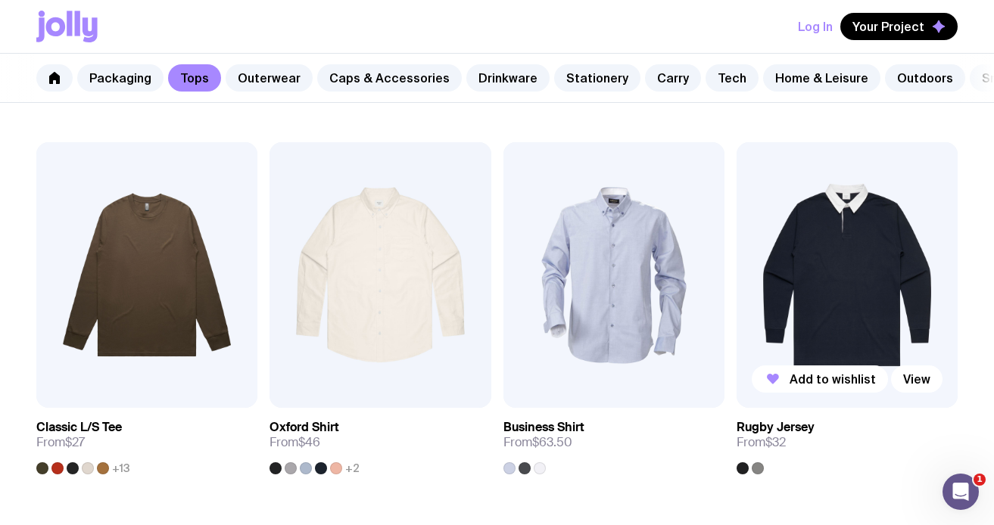
scroll to position [1393, 0]
